Goal: Task Accomplishment & Management: Use online tool/utility

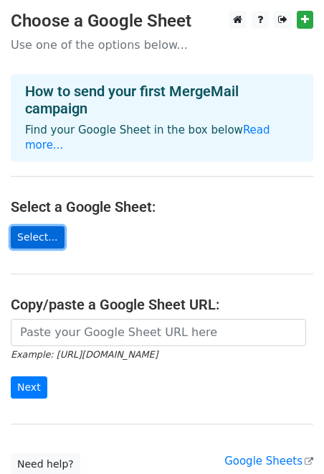
click at [35, 226] on link "Select..." at bounding box center [38, 237] width 54 height 22
click at [39, 226] on link "Select..." at bounding box center [38, 237] width 54 height 22
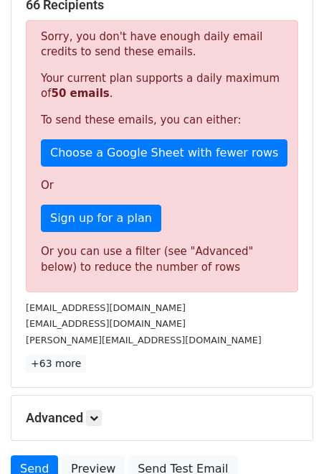
scroll to position [294, 0]
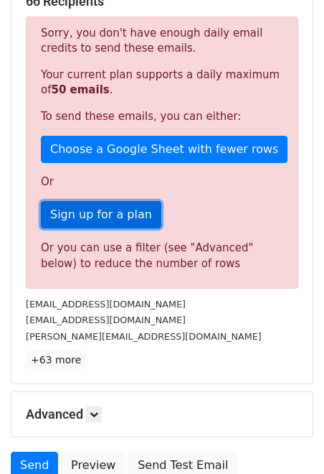
click at [102, 215] on link "Sign up for a plan" at bounding box center [101, 214] width 121 height 27
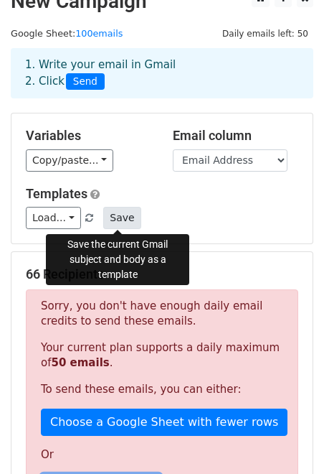
scroll to position [0, 0]
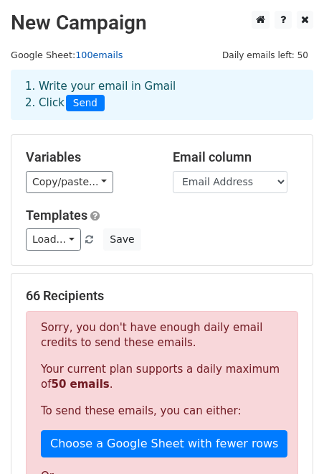
click at [97, 55] on link "100emails" at bounding box center [98, 55] width 47 height 11
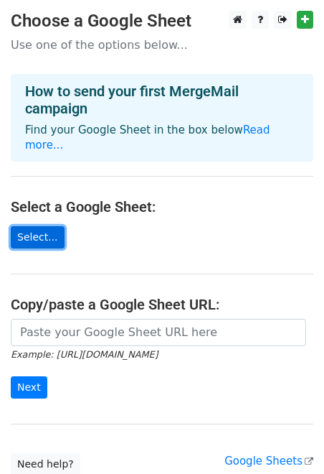
click at [53, 226] on link "Select..." at bounding box center [38, 237] width 54 height 22
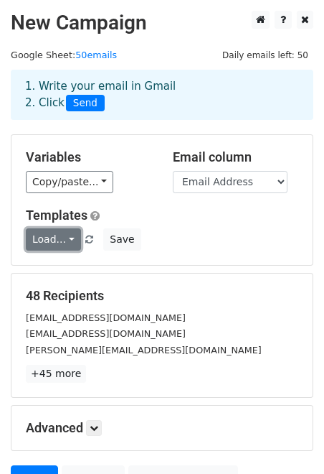
click at [72, 241] on link "Load..." at bounding box center [53, 239] width 55 height 22
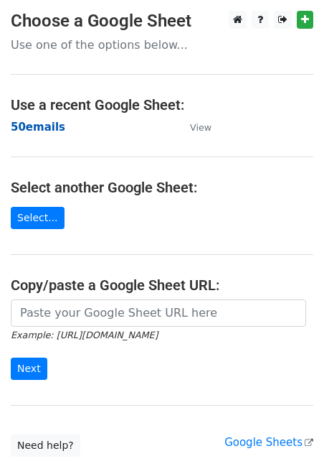
click at [37, 129] on strong "50emails" at bounding box center [38, 127] width 55 height 13
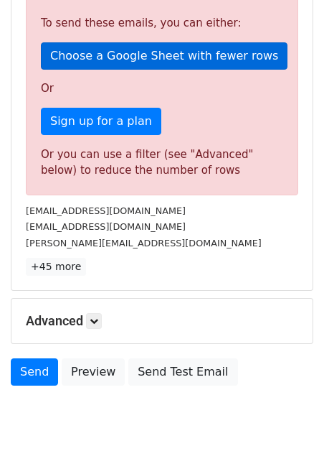
scroll to position [451, 0]
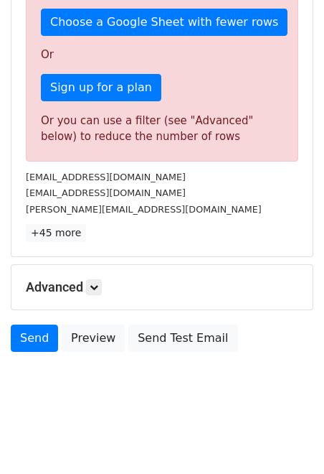
click at [175, 283] on h5 "Advanced" at bounding box center [162, 287] width 273 height 16
click at [91, 287] on link at bounding box center [94, 287] width 16 height 16
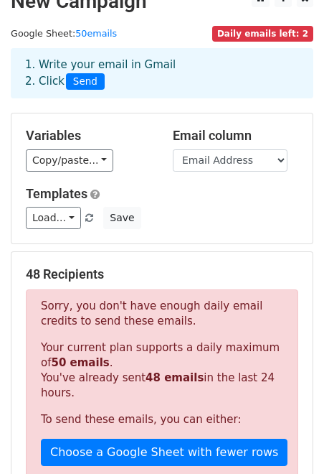
scroll to position [0, 0]
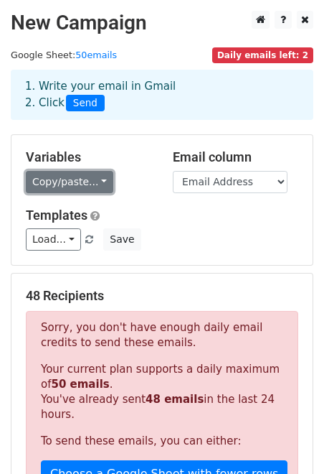
click at [96, 183] on link "Copy/paste..." at bounding box center [70, 182] width 88 height 22
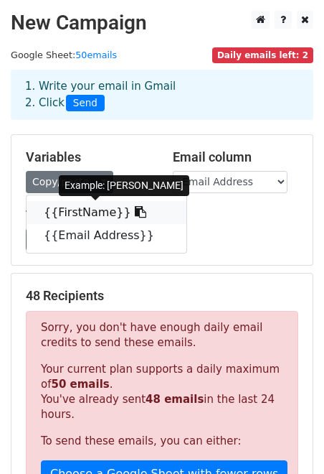
click at [87, 212] on link "{{FirstName}}" at bounding box center [107, 212] width 160 height 23
